Goal: Task Accomplishment & Management: Manage account settings

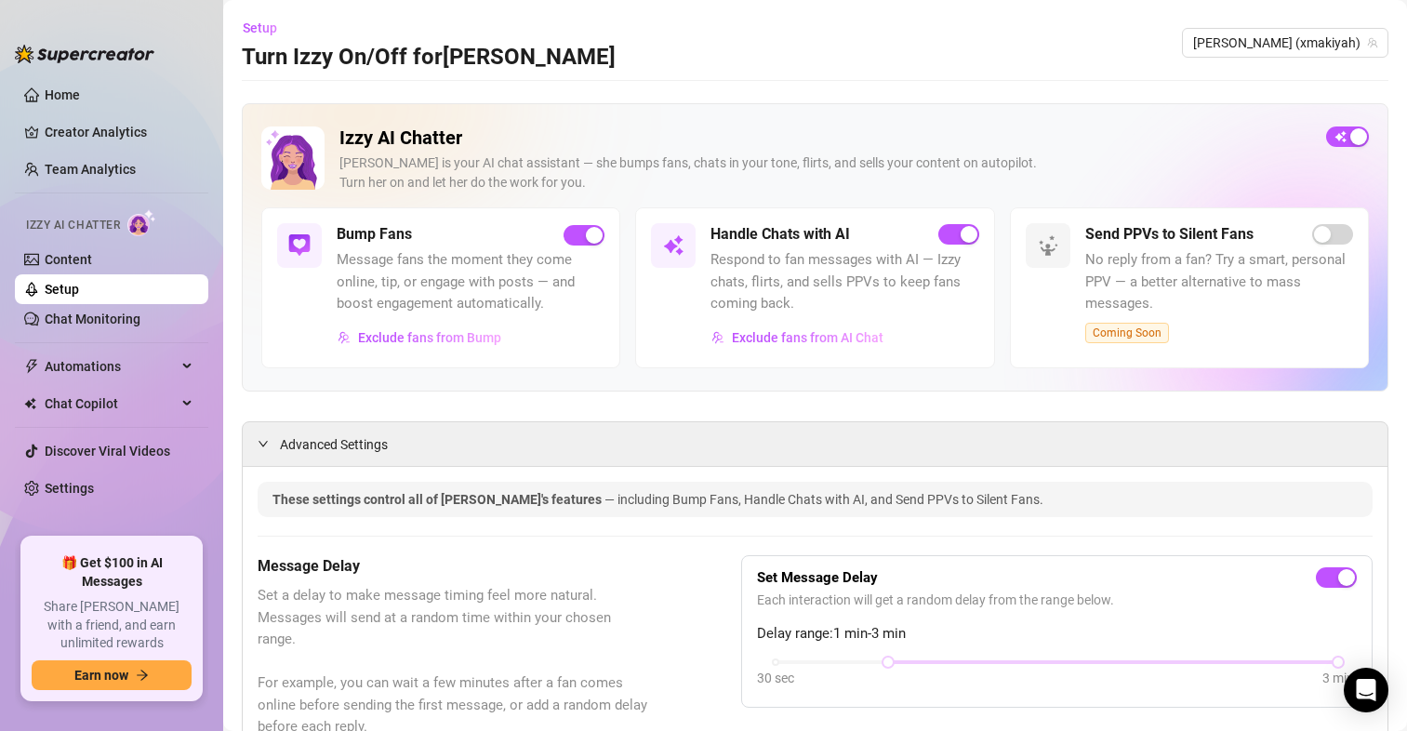
click at [64, 494] on link "Settings" at bounding box center [69, 488] width 49 height 15
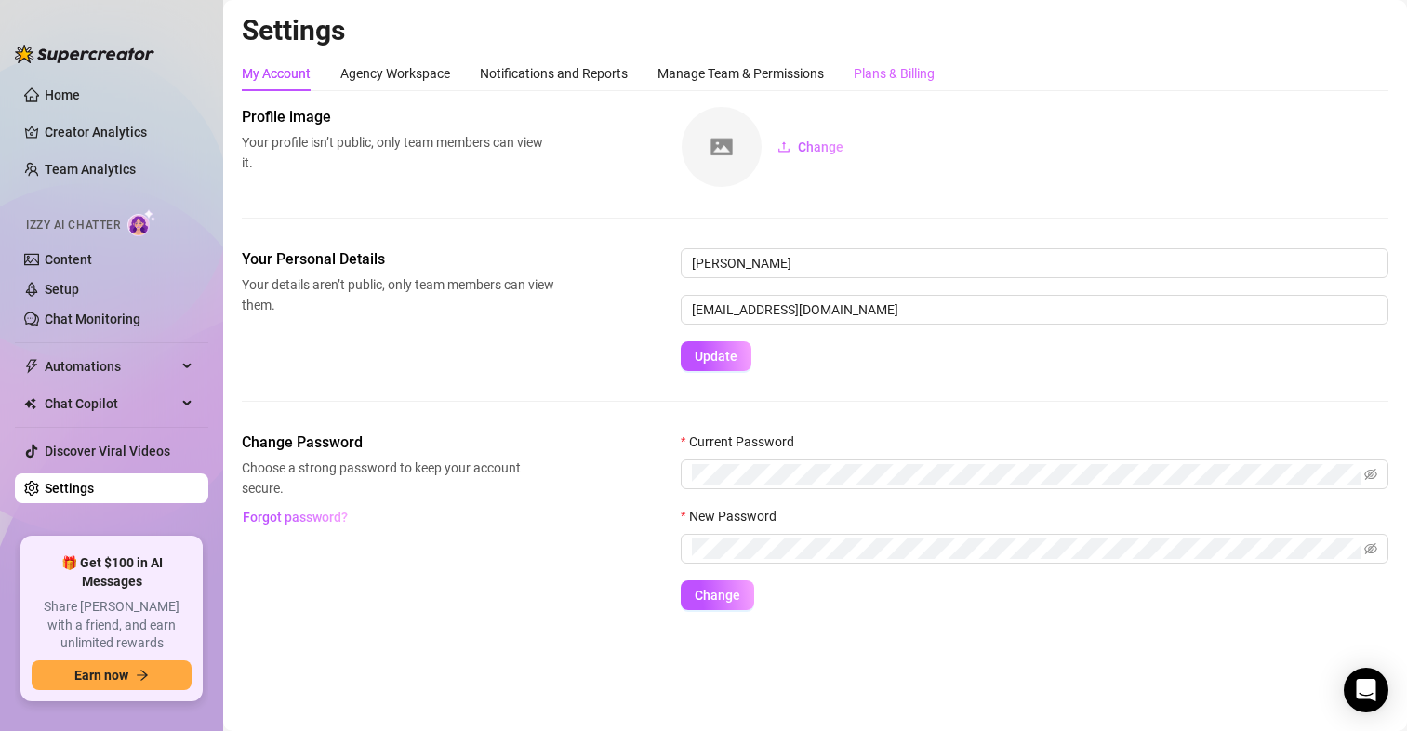
click at [896, 90] on div "My Account Agency Workspace Notifications and Reports Manage Team & Permissions…" at bounding box center [815, 333] width 1147 height 554
click at [913, 77] on div "Plans & Billing" at bounding box center [894, 73] width 81 height 20
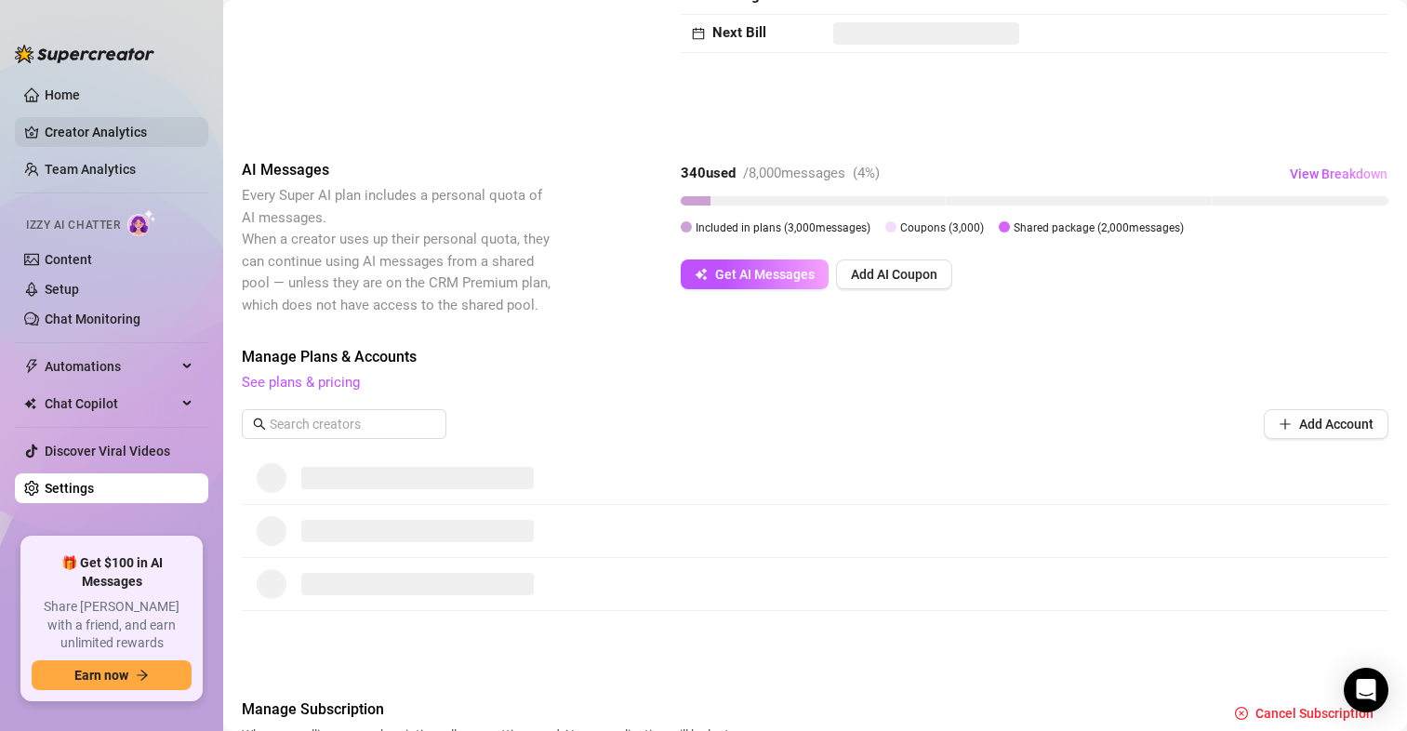
scroll to position [208, 0]
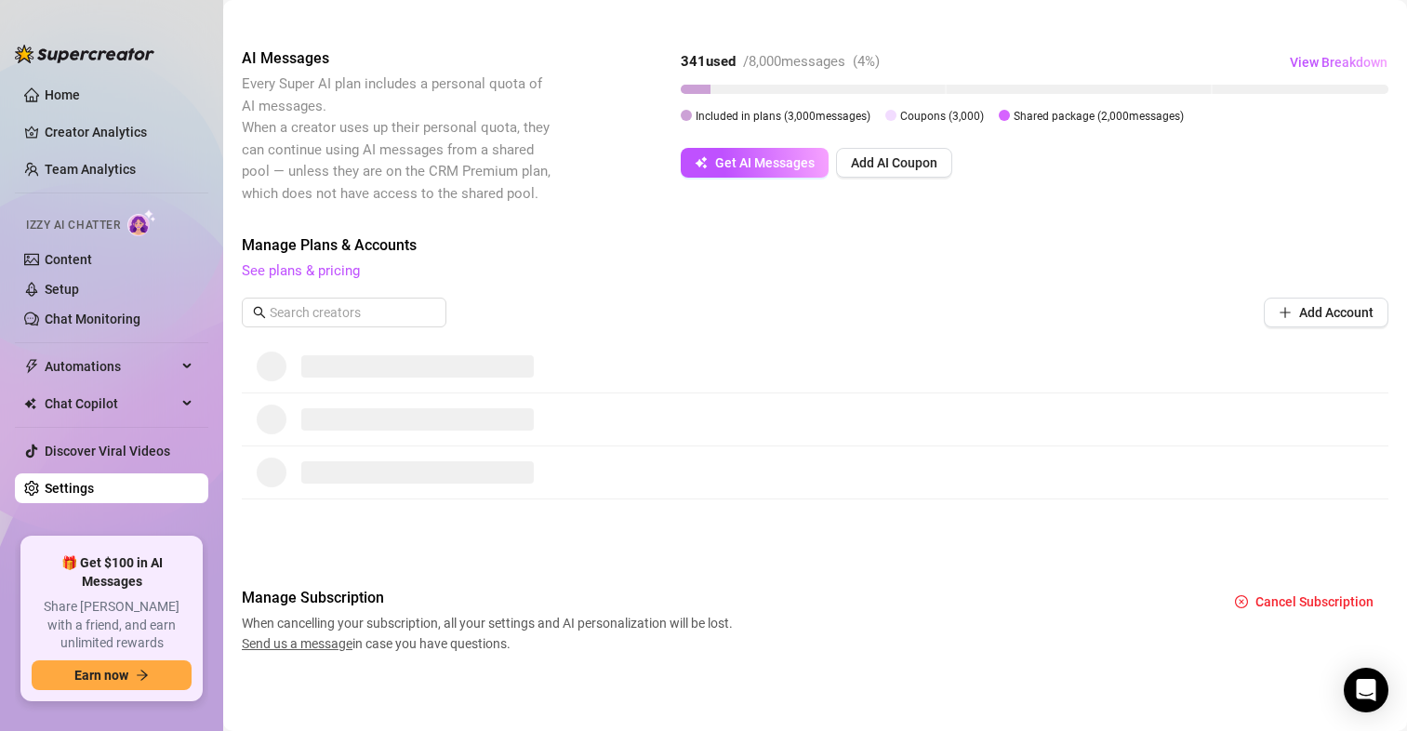
scroll to position [301, 0]
